Goal: Information Seeking & Learning: Learn about a topic

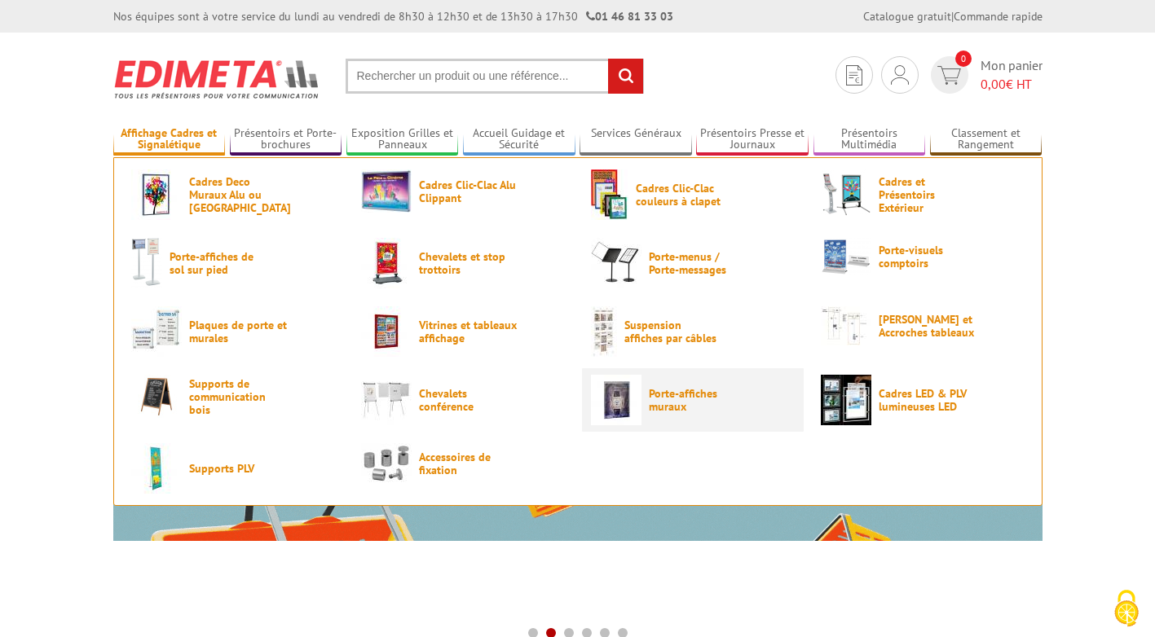
click at [637, 406] on img at bounding box center [616, 400] width 51 height 51
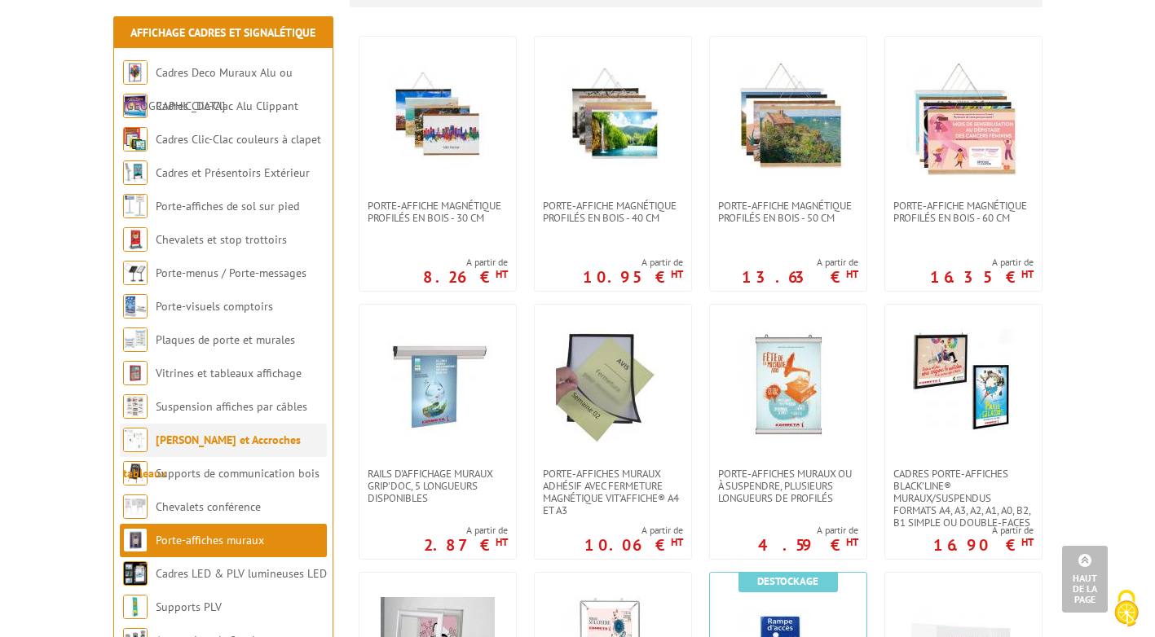
scroll to position [244, 0]
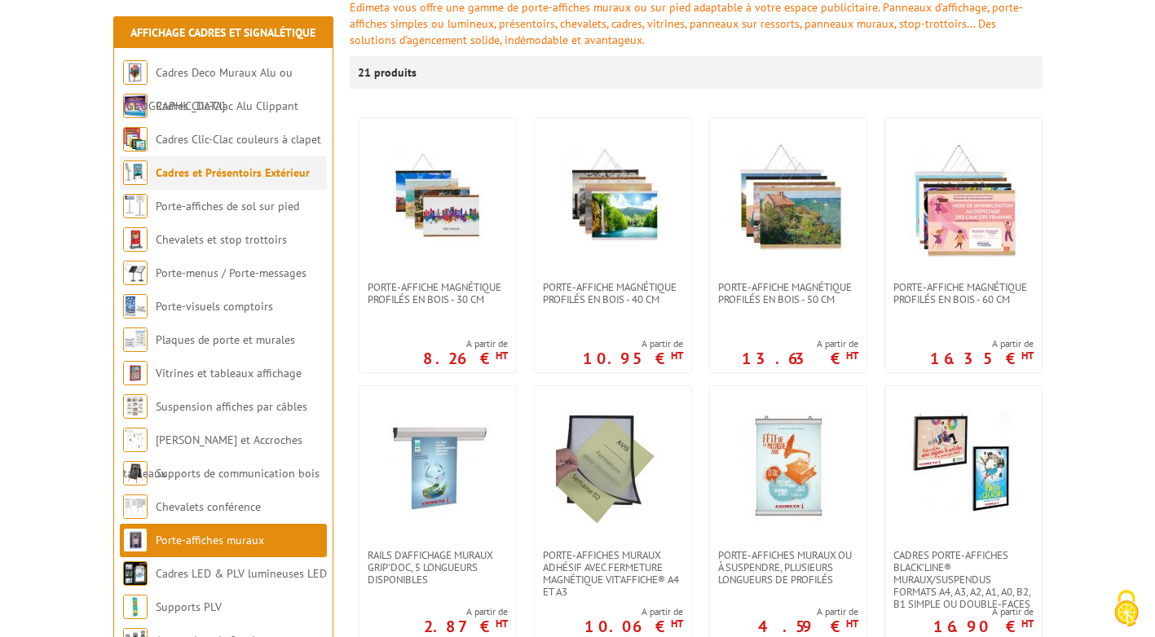
click at [202, 174] on link "Cadres et Présentoirs Extérieur" at bounding box center [233, 172] width 154 height 15
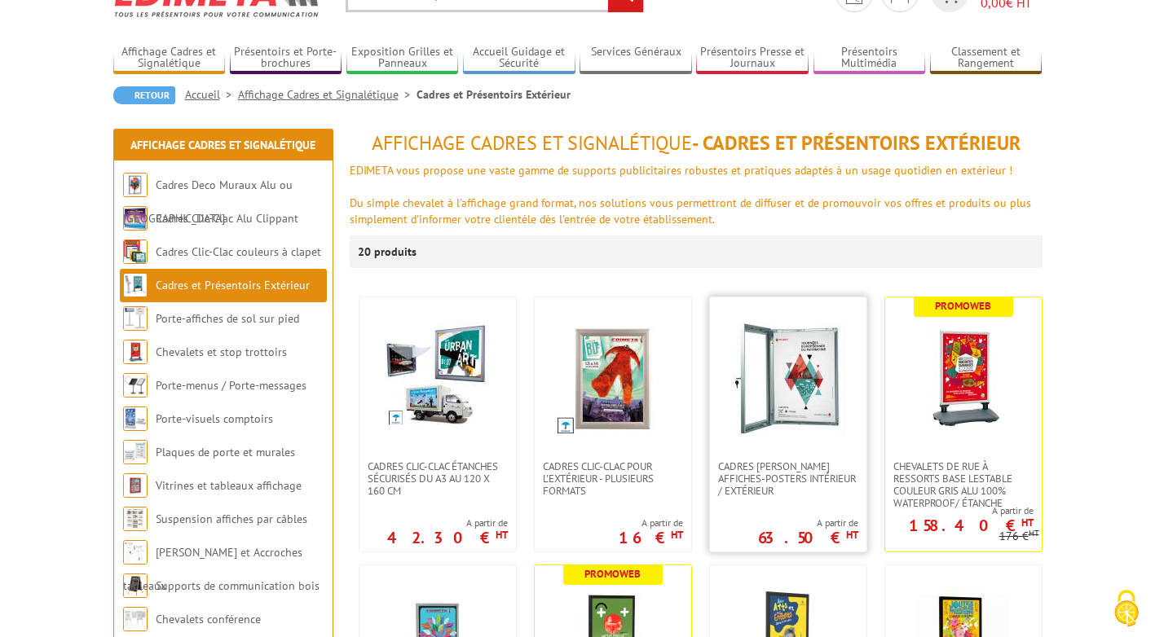
scroll to position [163, 0]
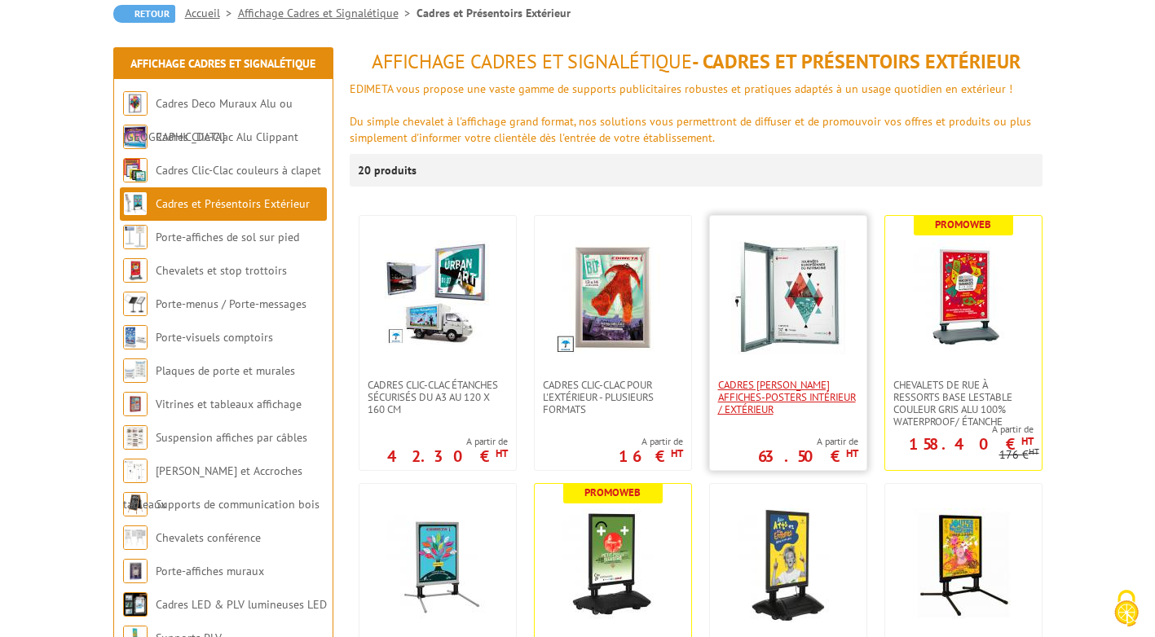
click at [794, 398] on span "Cadres vitrines affiches-posters intérieur / extérieur" at bounding box center [788, 397] width 140 height 37
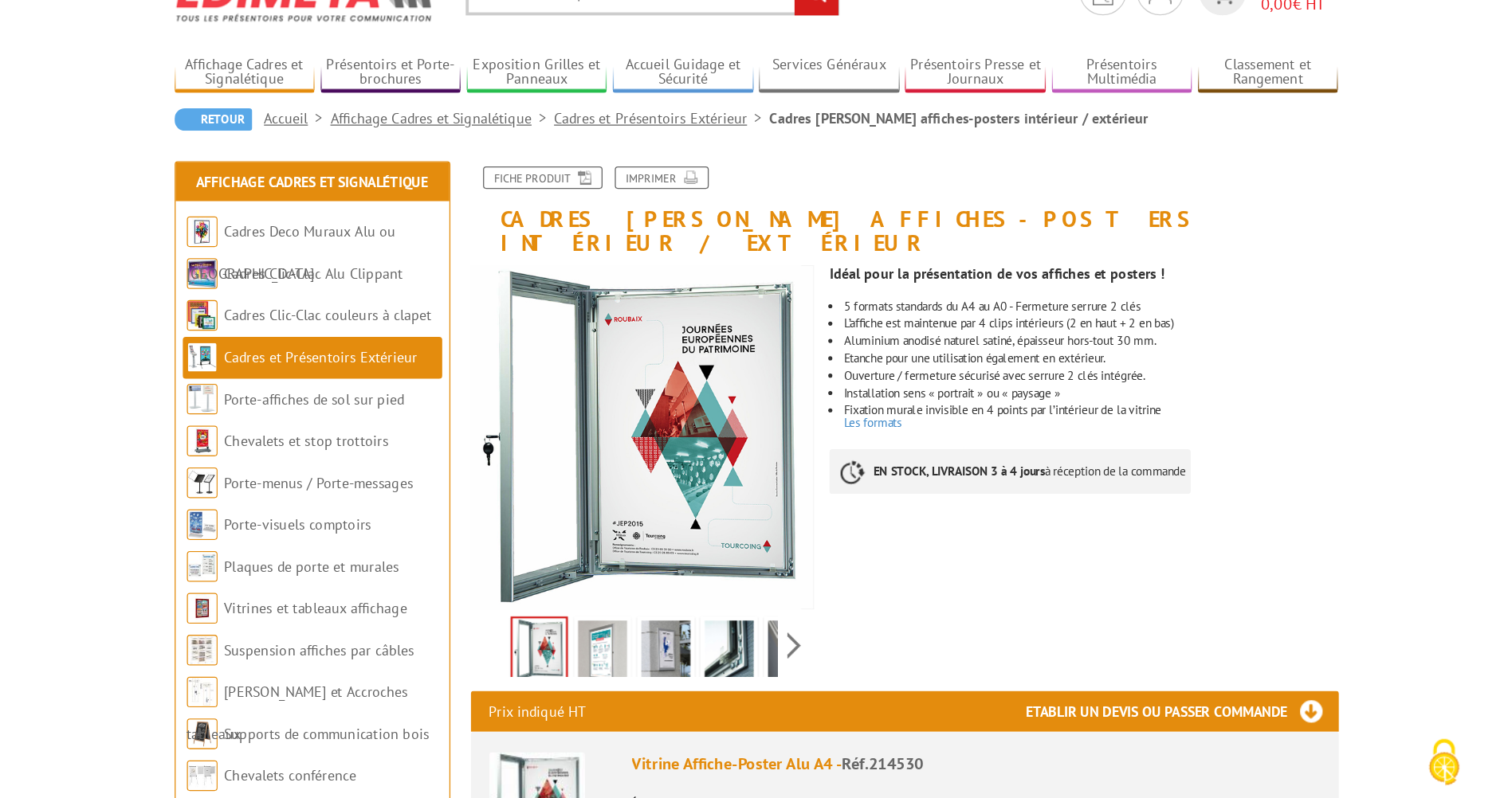
scroll to position [159, 0]
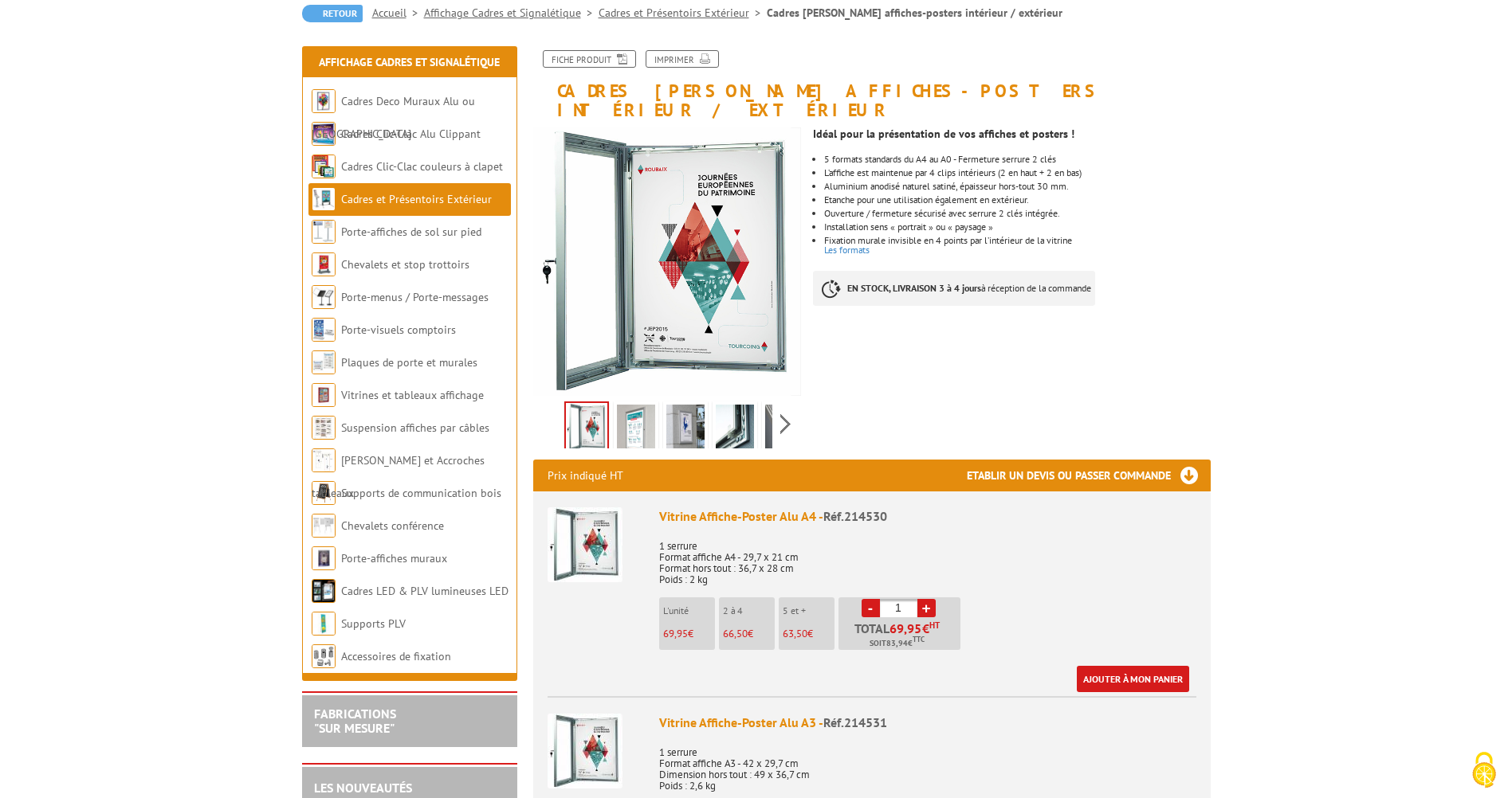
click at [681, 405] on img at bounding box center [685, 429] width 38 height 50
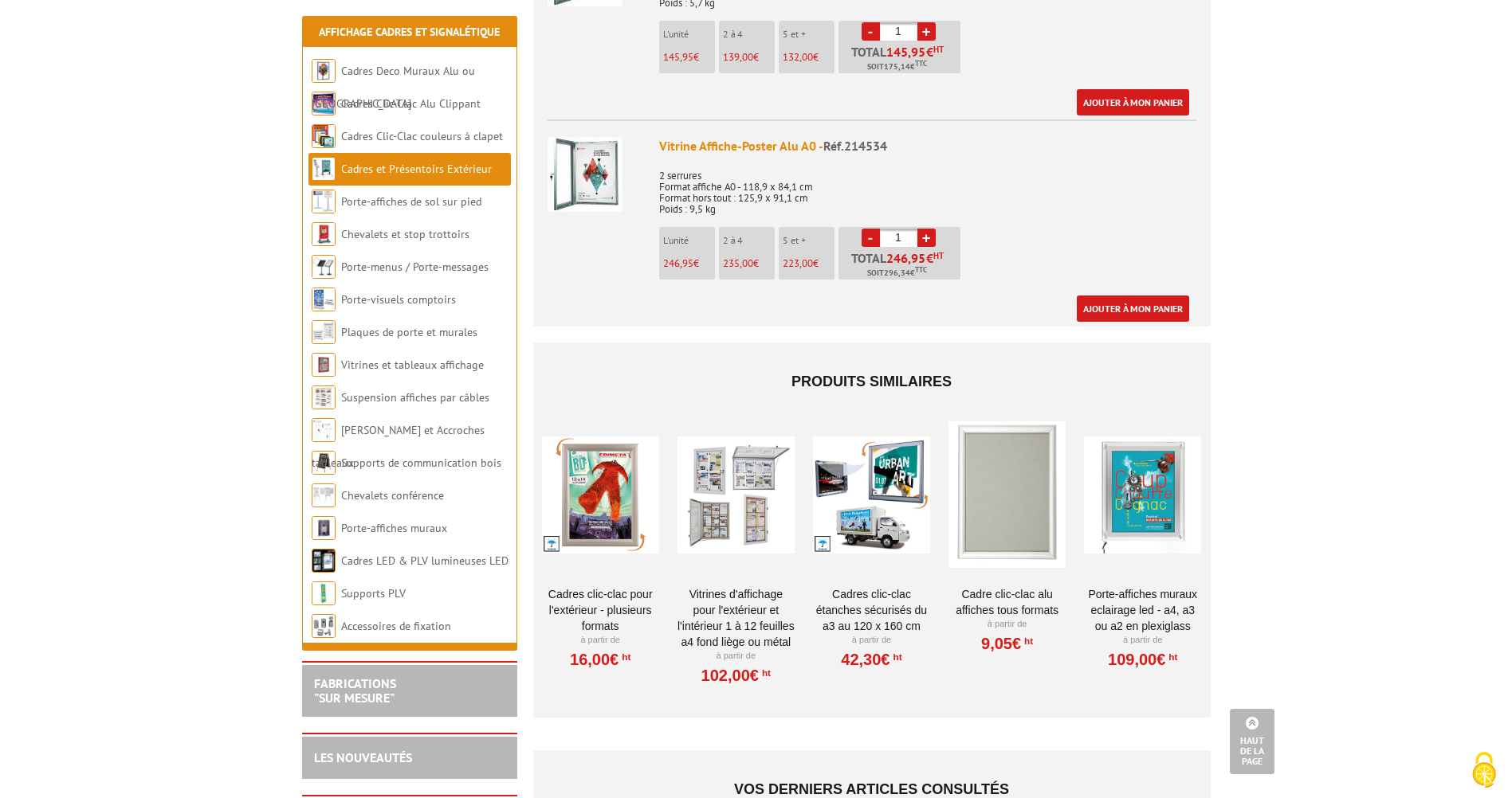
scroll to position [1275, 0]
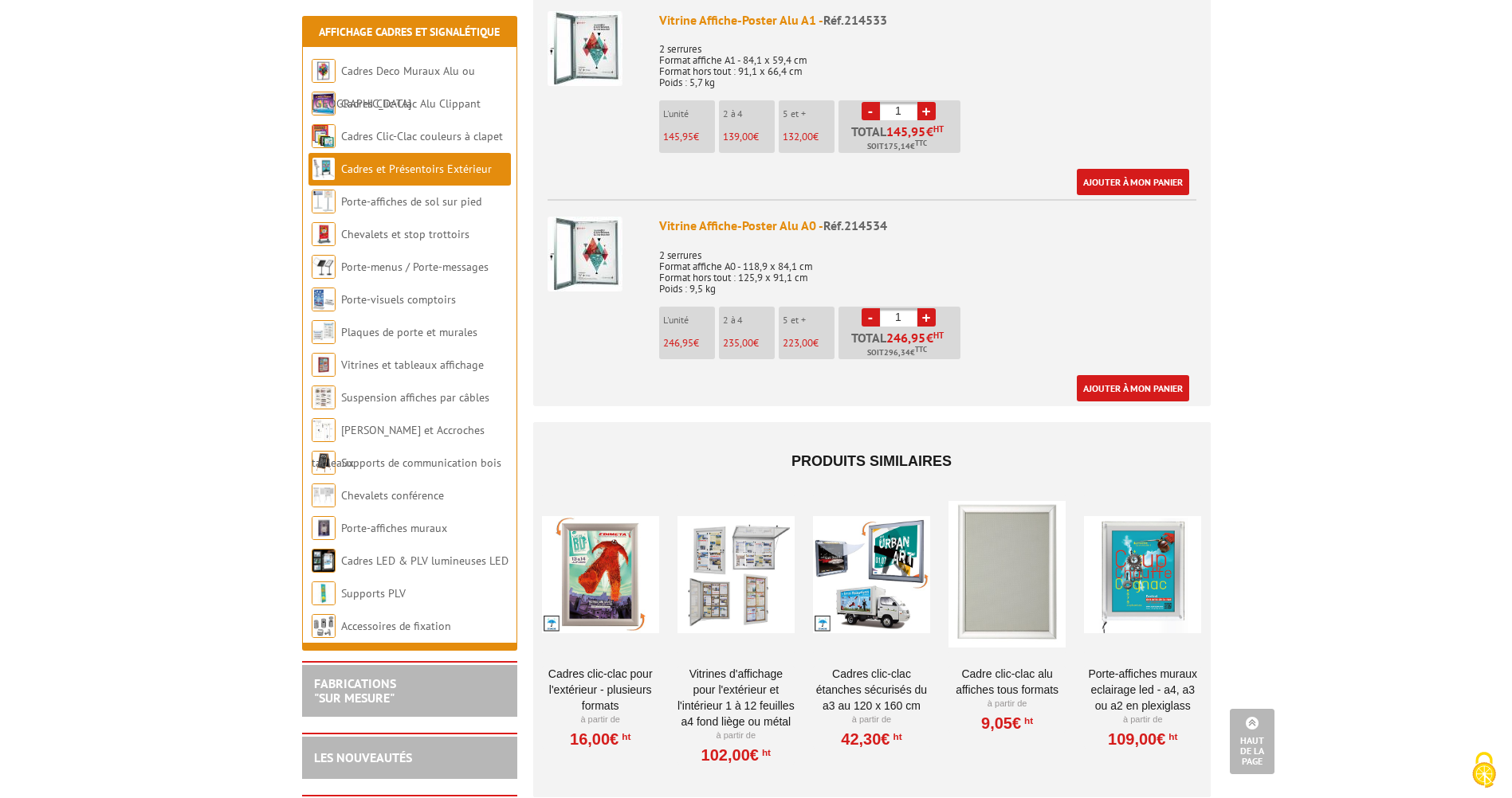
click at [741, 555] on div at bounding box center [736, 574] width 117 height 159
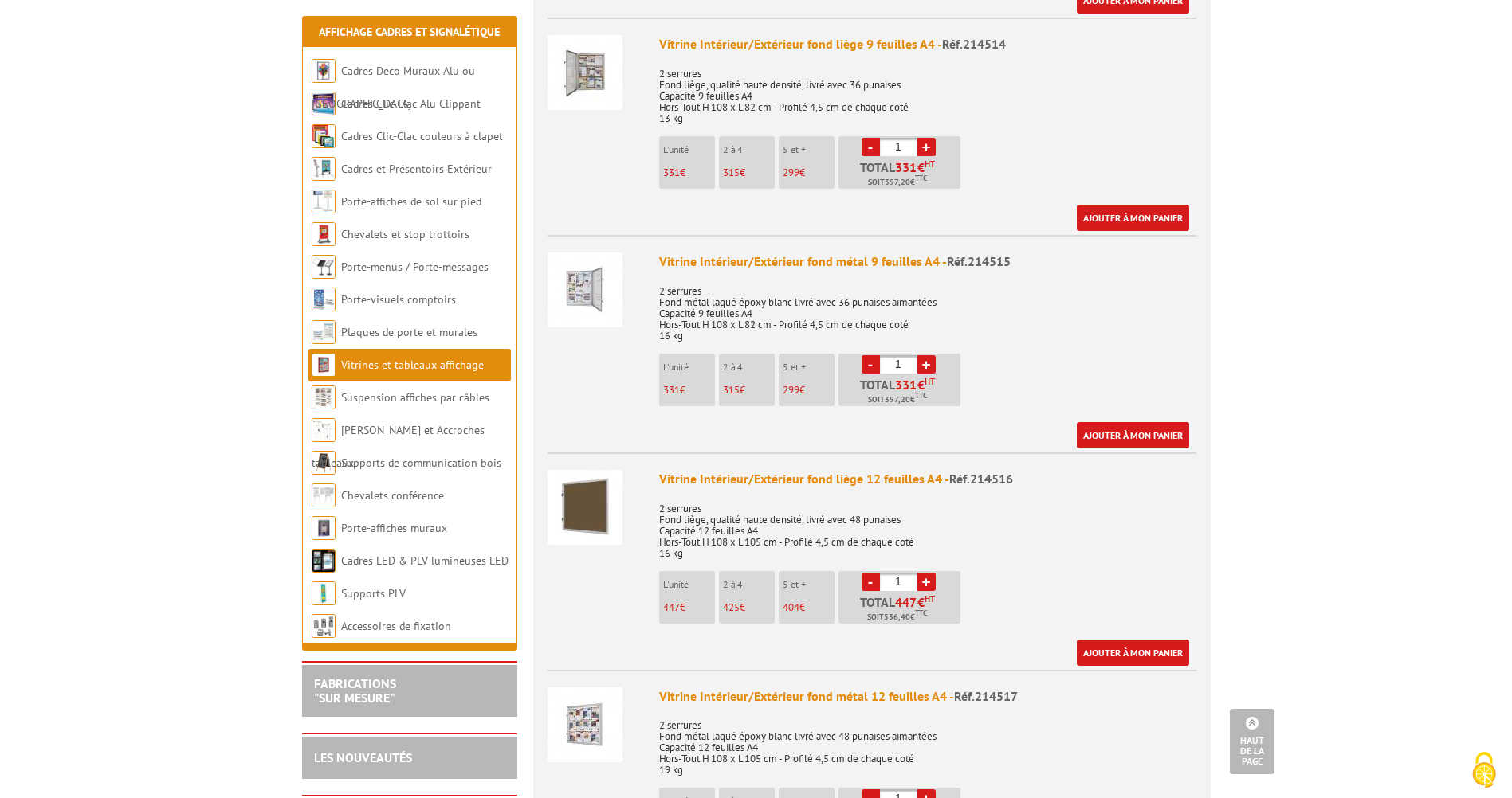
scroll to position [2470, 0]
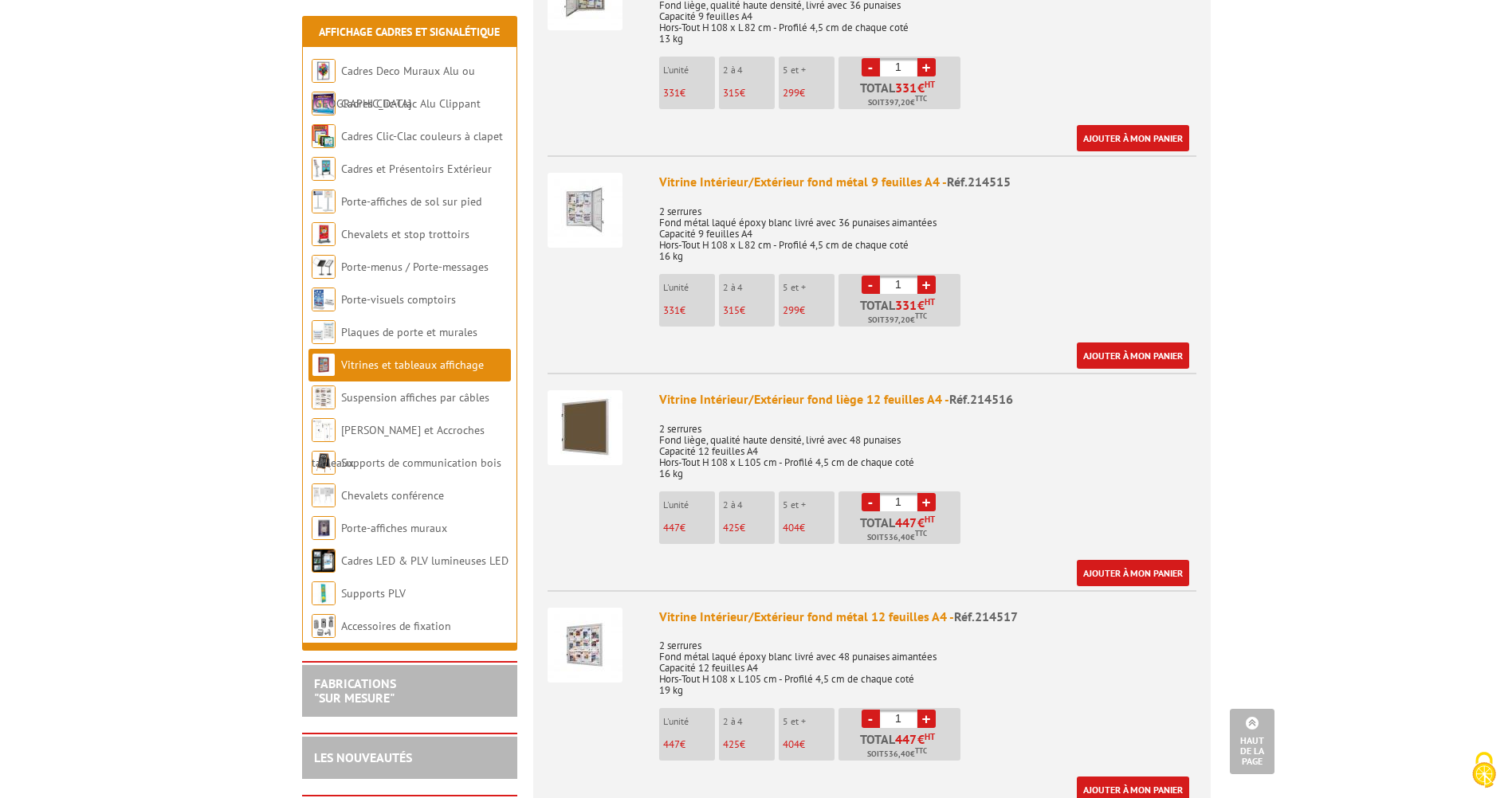
click at [574, 633] on img at bounding box center [585, 645] width 75 height 75
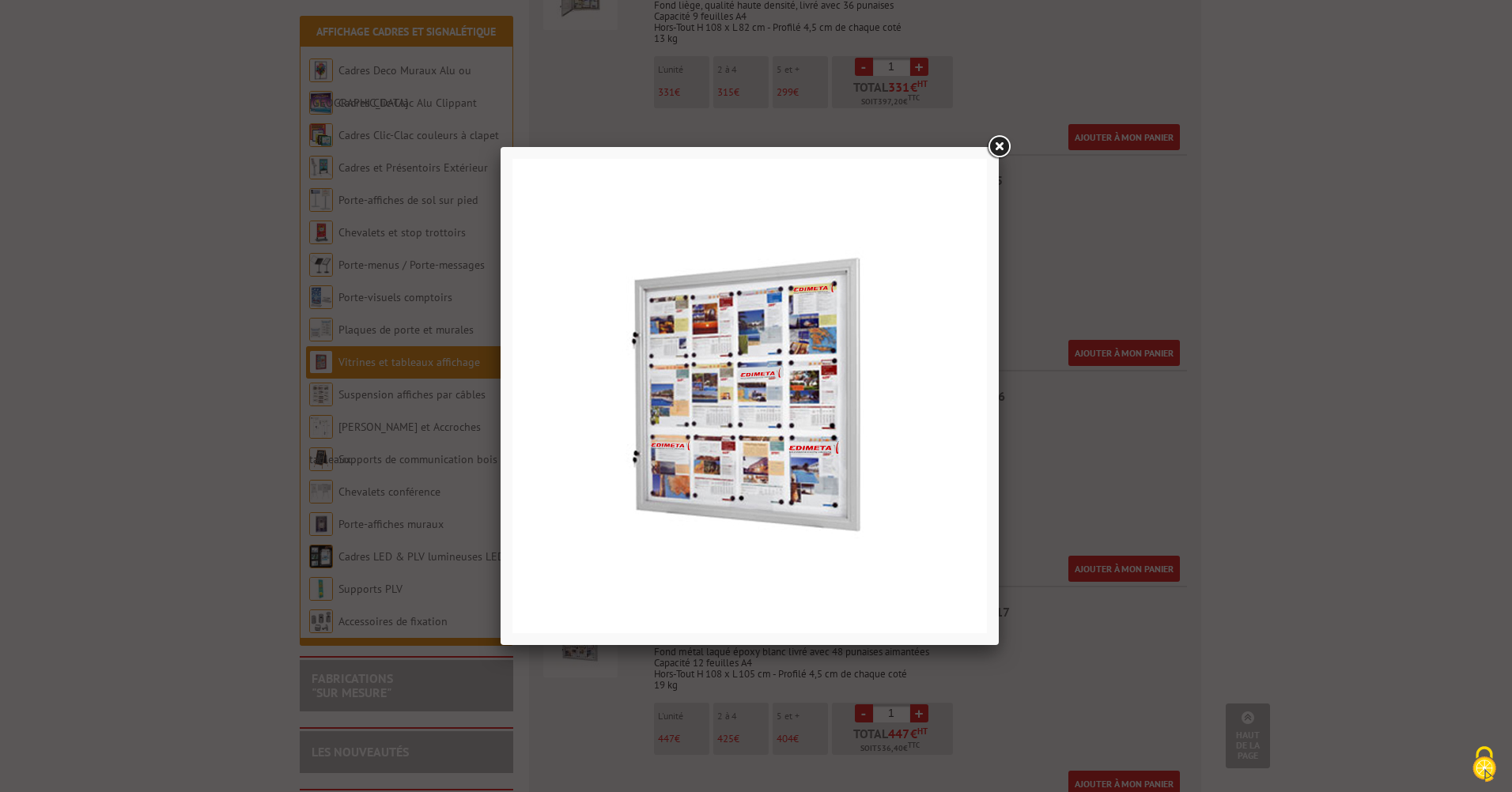
click at [996, 148] on link at bounding box center [998, 147] width 28 height 28
